Goal: Obtain resource: Obtain resource

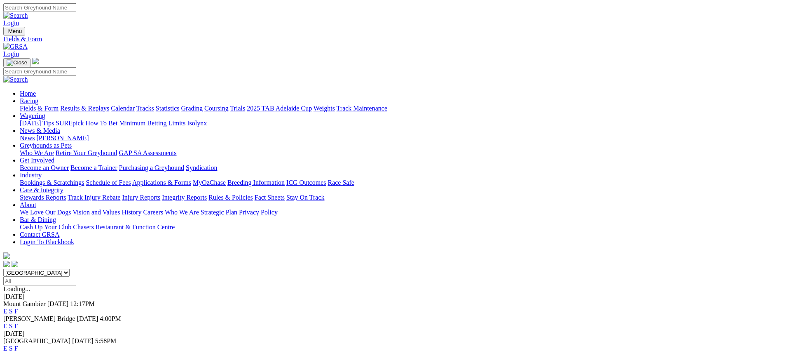
click at [59, 105] on link "Fields & Form" at bounding box center [39, 108] width 39 height 7
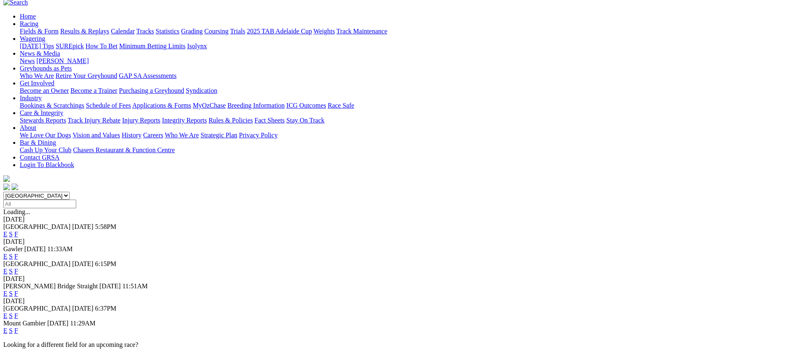
scroll to position [77, 0]
click at [18, 312] on link "F" at bounding box center [16, 315] width 4 height 7
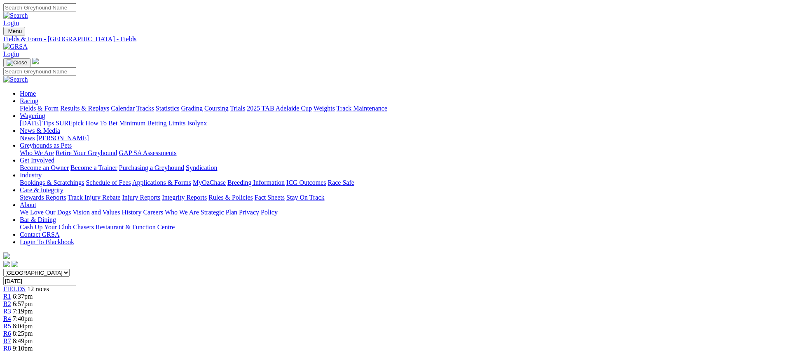
click at [59, 105] on link "Fields & Form" at bounding box center [39, 108] width 39 height 7
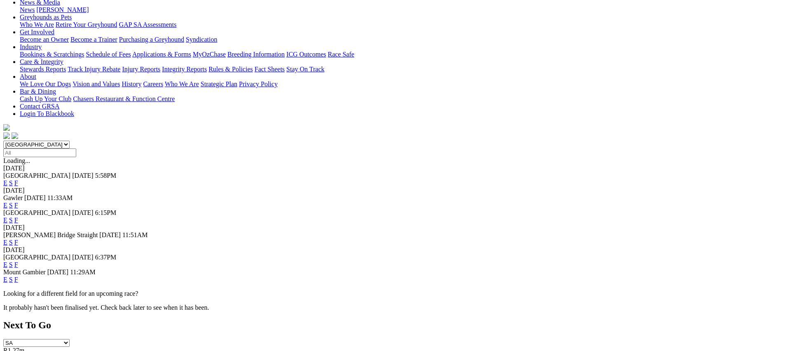
scroll to position [139, 0]
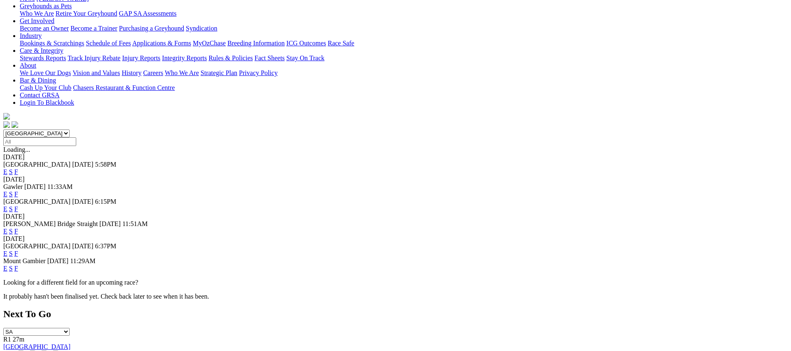
click at [18, 265] on link "F" at bounding box center [16, 268] width 4 height 7
